Goal: Obtain resource: Obtain resource

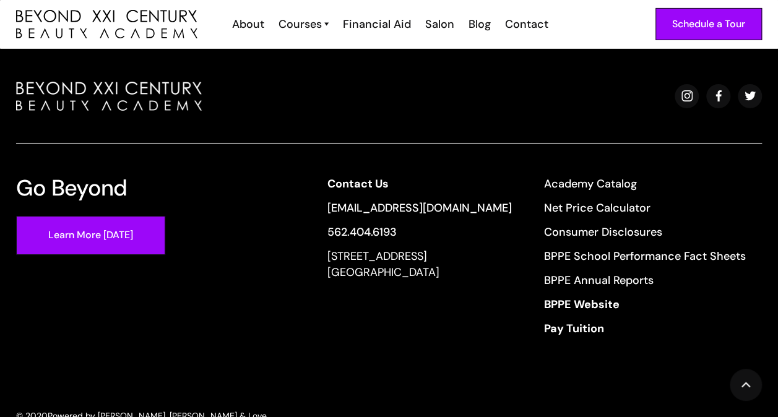
scroll to position [4516, 0]
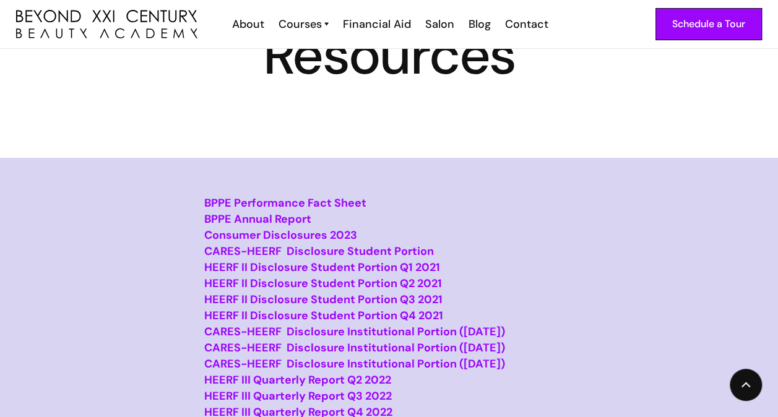
scroll to position [81, 0]
click at [292, 202] on strong "BPPE Performance Fact Sheet" at bounding box center [285, 202] width 162 height 15
click at [277, 215] on strong "BPPE Annual Report" at bounding box center [257, 218] width 107 height 15
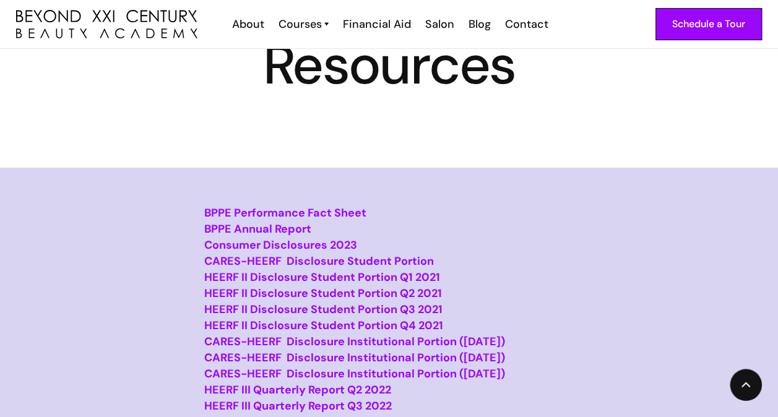
scroll to position [72, 0]
